Goal: Information Seeking & Learning: Learn about a topic

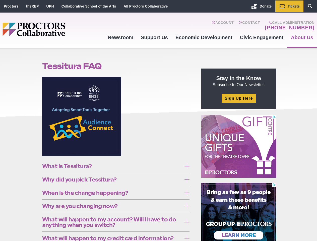
click at [158, 120] on figure at bounding box center [116, 118] width 148 height 83
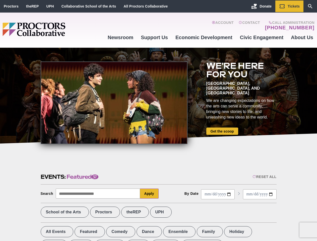
click at [158, 120] on div at bounding box center [114, 102] width 147 height 83
click at [264, 177] on div "Reset All" at bounding box center [264, 177] width 24 height 4
click at [149, 193] on button "Apply" at bounding box center [149, 193] width 19 height 10
